Goal: Find specific page/section: Find specific page/section

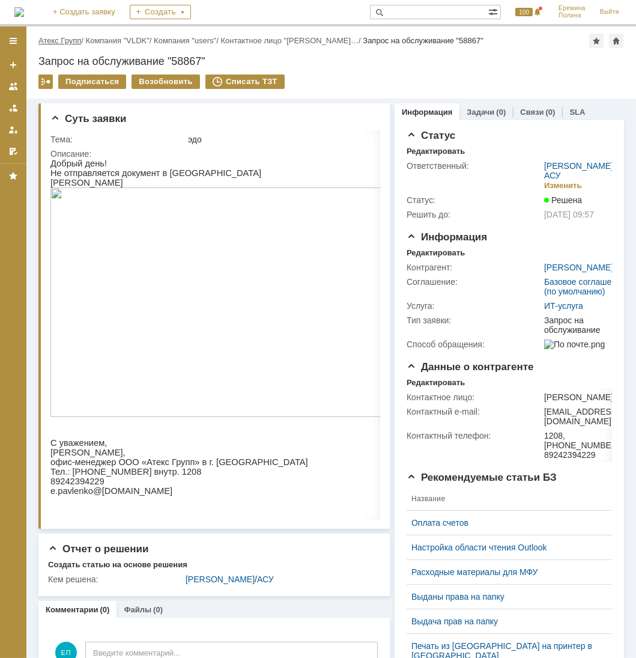
click at [44, 38] on link "Атекс Групп" at bounding box center [59, 40] width 43 height 9
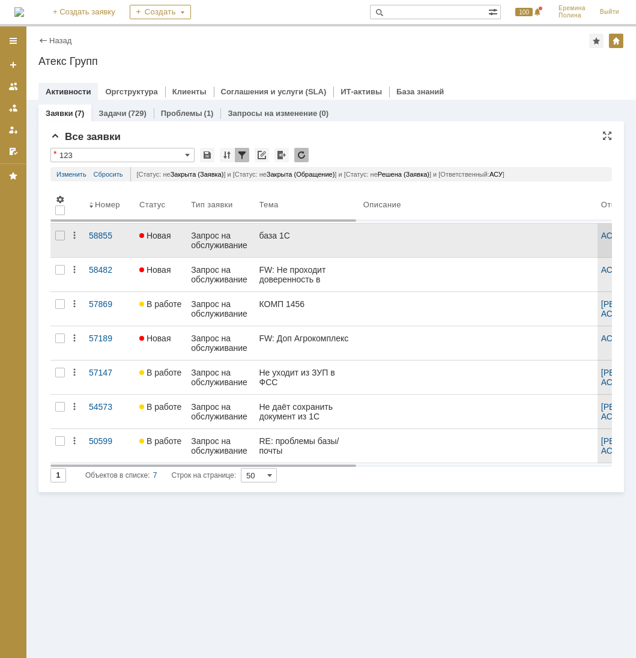
click at [430, 235] on div at bounding box center [478, 236] width 228 height 10
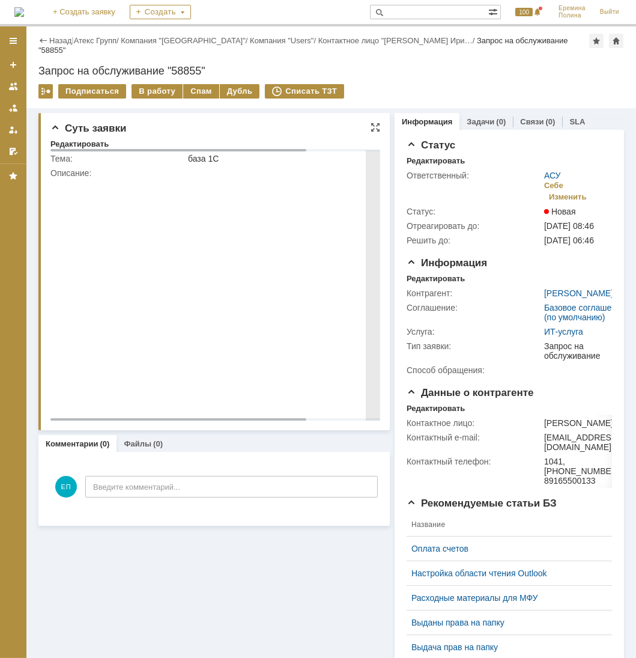
click at [243, 233] on img at bounding box center [260, 295] width 421 height 237
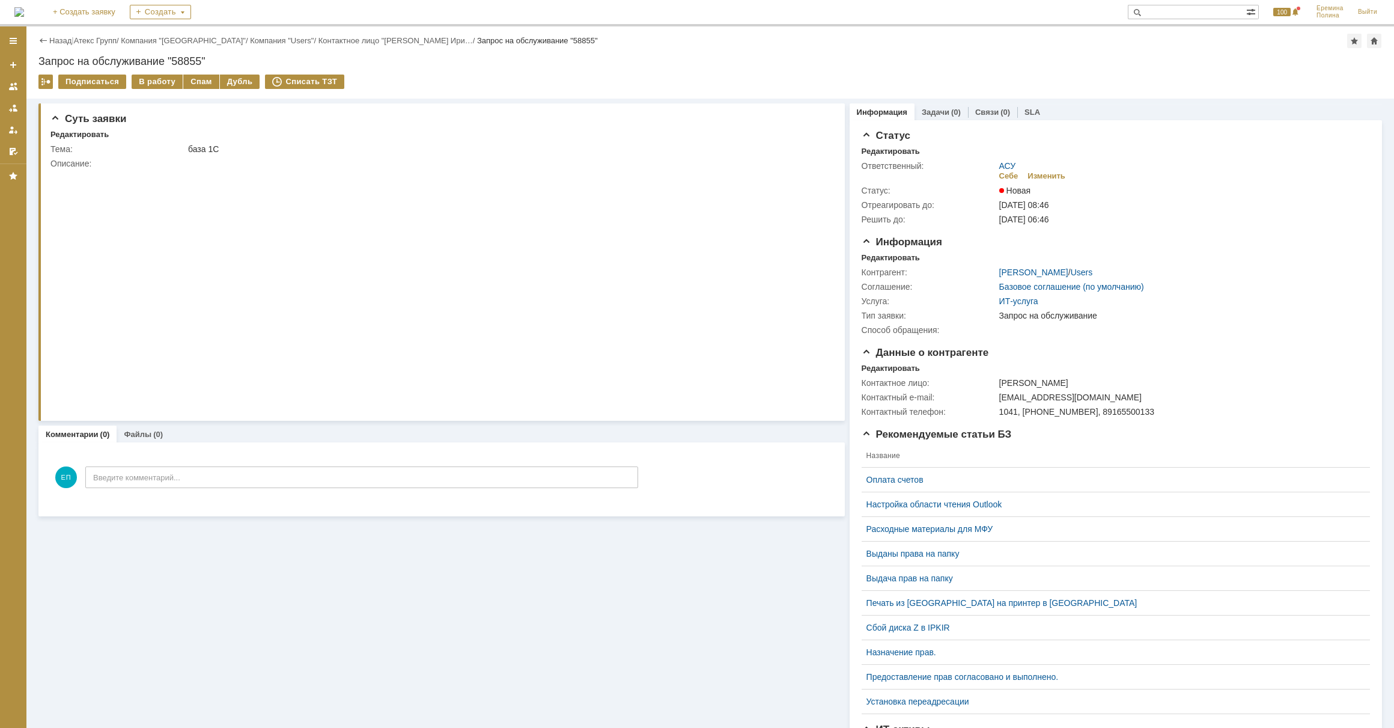
drag, startPoint x: 113, startPoint y: 38, endPoint x: 126, endPoint y: 40, distance: 13.3
click at [113, 38] on link "Атекс Групп" at bounding box center [95, 40] width 43 height 9
